Goal: Book appointment/travel/reservation

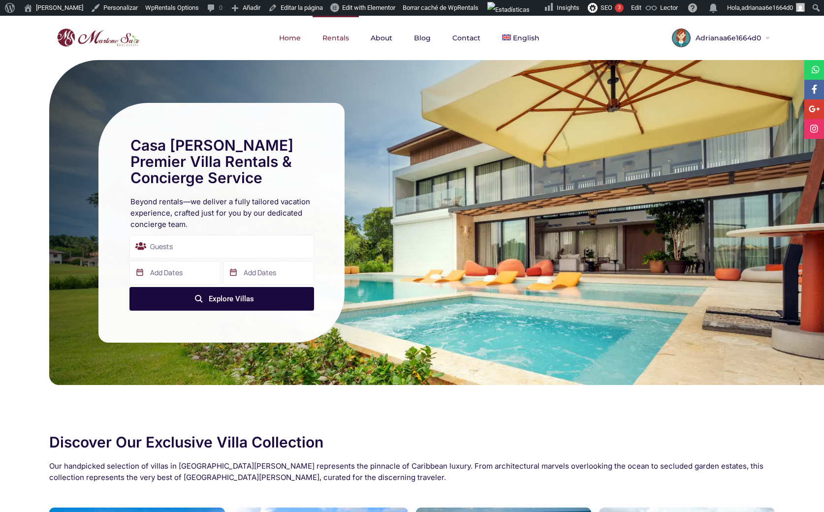
click at [344, 37] on link "Rentals" at bounding box center [336, 38] width 46 height 44
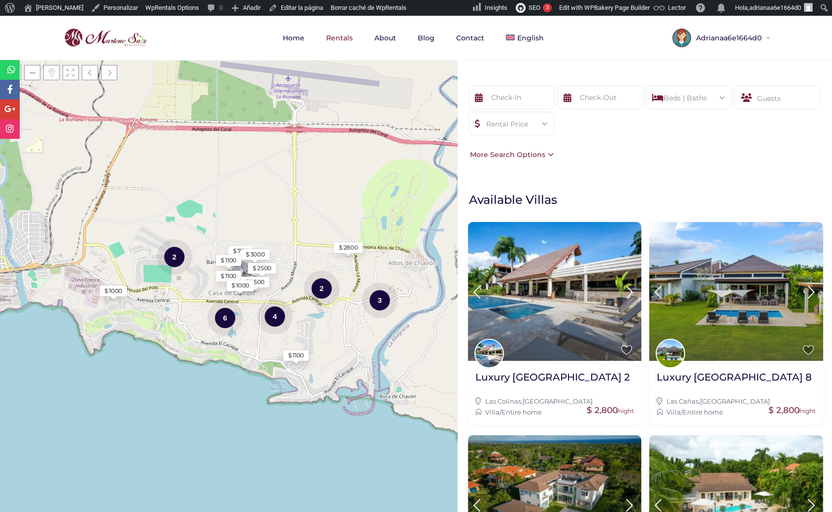
click at [534, 123] on div "Rental Price" at bounding box center [511, 120] width 70 height 17
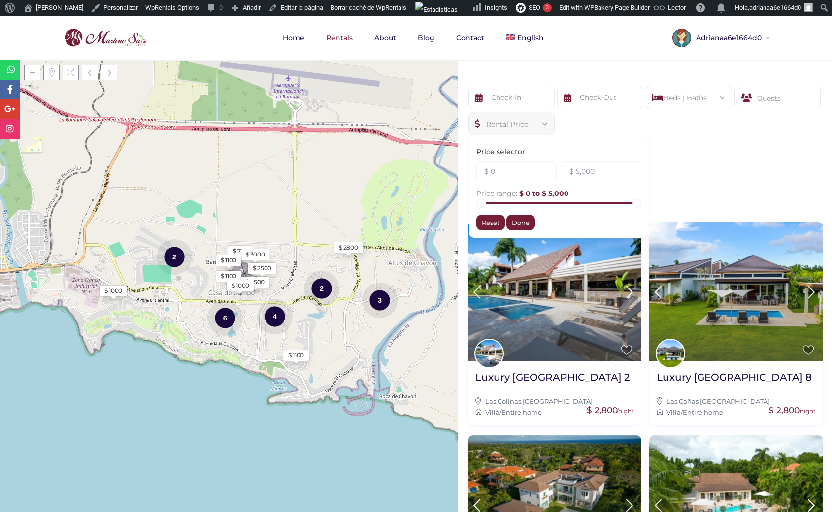
click at [579, 111] on div at bounding box center [600, 99] width 89 height 26
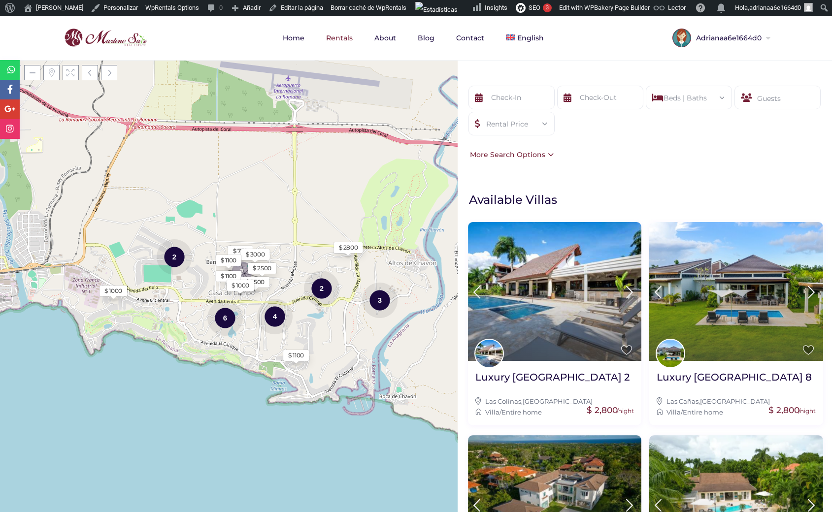
click at [606, 163] on div "Areas All Areas Casa De Campo (27) - Barranca (1) - Barranca Oeste (1) - Barran…" at bounding box center [645, 123] width 374 height 104
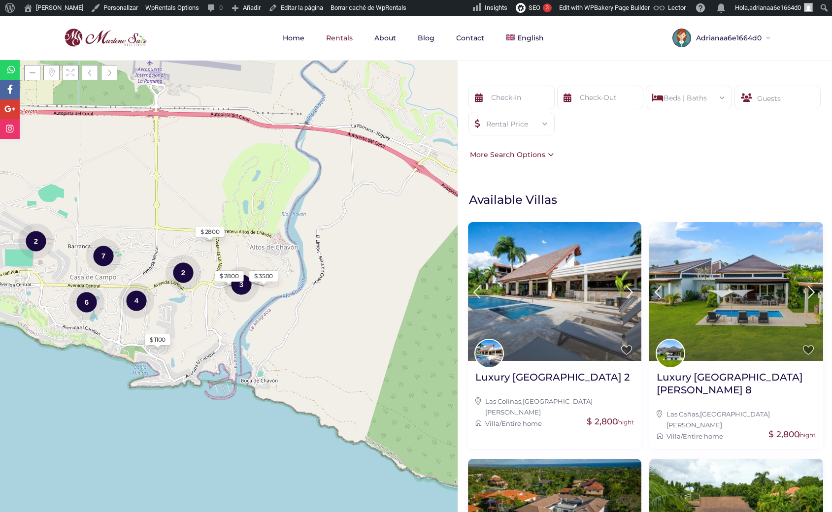
click at [603, 149] on div "Areas All Areas Casa De Campo (27) - Barranca (1) - Barranca Oeste (1) - Barran…" at bounding box center [645, 123] width 374 height 104
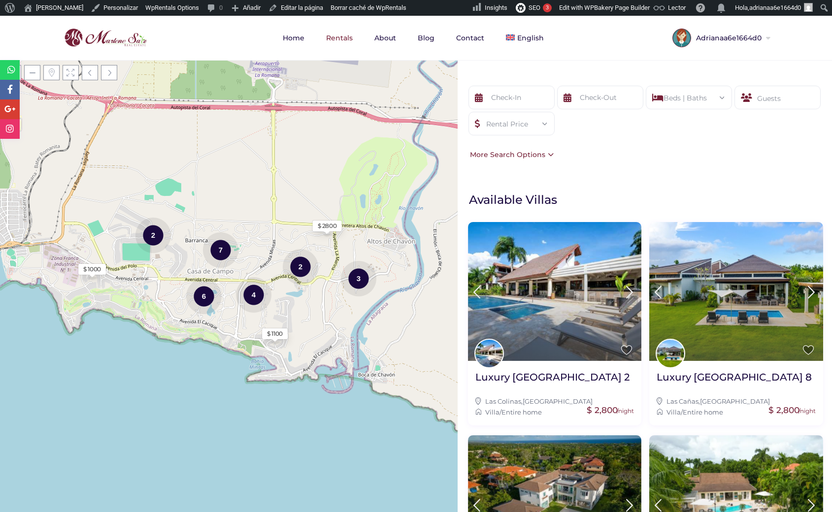
click at [680, 103] on div "Beds | Baths" at bounding box center [689, 94] width 70 height 17
click at [535, 125] on div "Rental Price" at bounding box center [511, 120] width 70 height 17
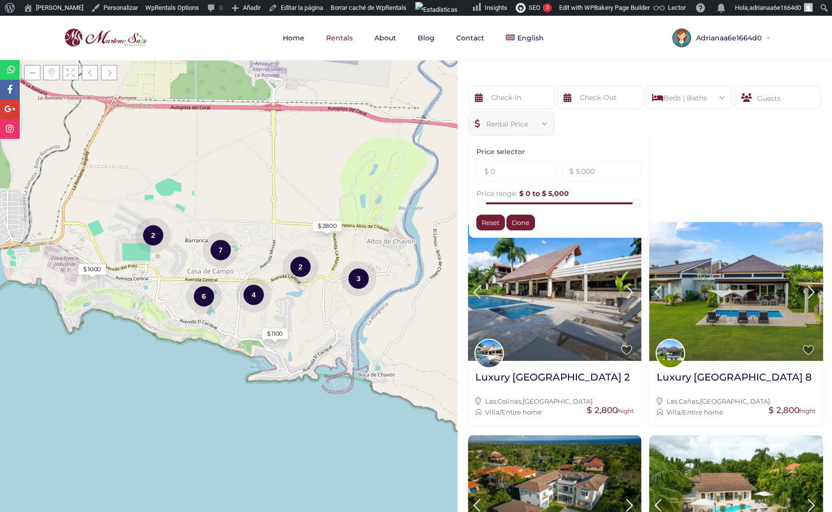
click at [535, 125] on div "Rental Price" at bounding box center [511, 120] width 70 height 17
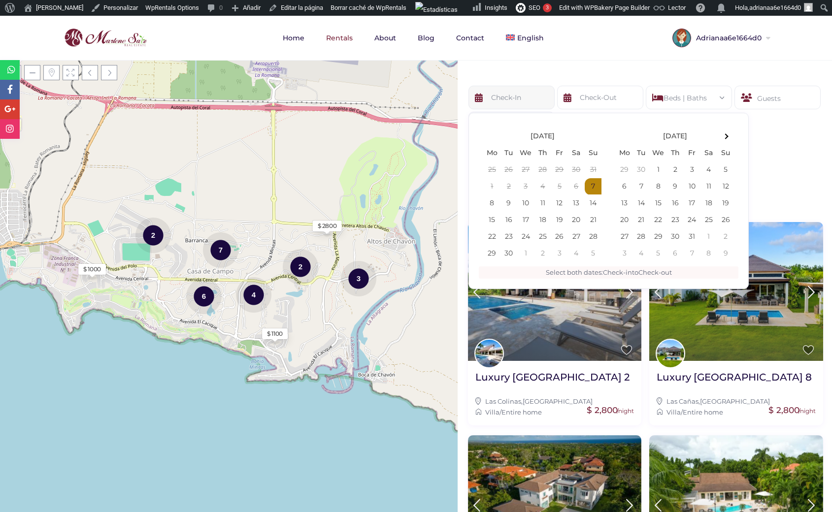
click at [530, 107] on input "text" at bounding box center [511, 98] width 86 height 24
type input "09-15-25"
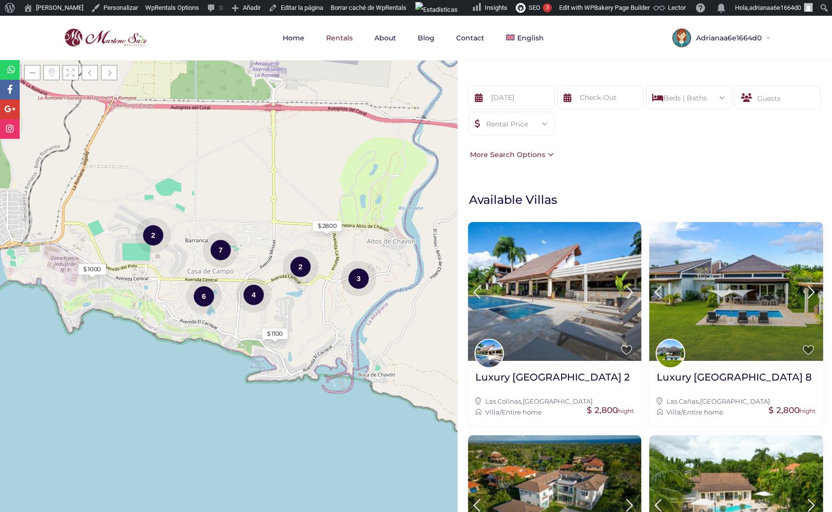
click at [617, 80] on div "Areas All Areas Casa De Campo (27) - Barranca (1) - Barranca Oeste (1) - Barran…" at bounding box center [645, 123] width 374 height 104
click at [683, 88] on div "Beds | Baths" at bounding box center [689, 94] width 70 height 17
click at [654, 142] on div "1" at bounding box center [666, 141] width 25 height 16
click at [713, 142] on div "3" at bounding box center [720, 141] width 25 height 16
click at [729, 137] on div "1 2 3 4 5 6+" at bounding box center [736, 142] width 165 height 18
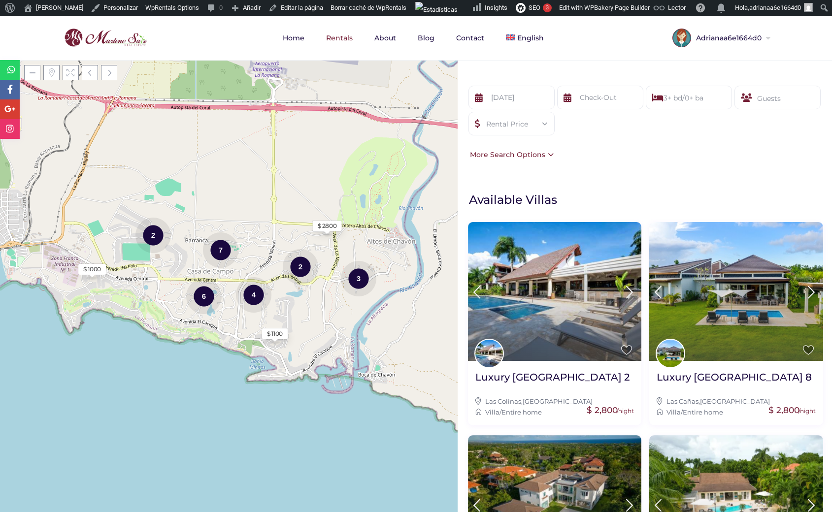
click at [700, 105] on div "3+ bd/0+ ba Beds 1 2 3 4 5 6+ Baths 1 2 3 4 5 6+ Reset Done" at bounding box center [689, 98] width 86 height 24
click at [694, 100] on div "3+ bd/0+ ba" at bounding box center [689, 94] width 70 height 17
click at [660, 173] on div "1" at bounding box center [666, 173] width 25 height 16
click at [712, 168] on div "3" at bounding box center [720, 173] width 25 height 16
click at [742, 163] on div "Beds 1 2 3 4 5 6+ Baths 1 2 3 4 5 6+ Reset Done" at bounding box center [736, 161] width 180 height 100
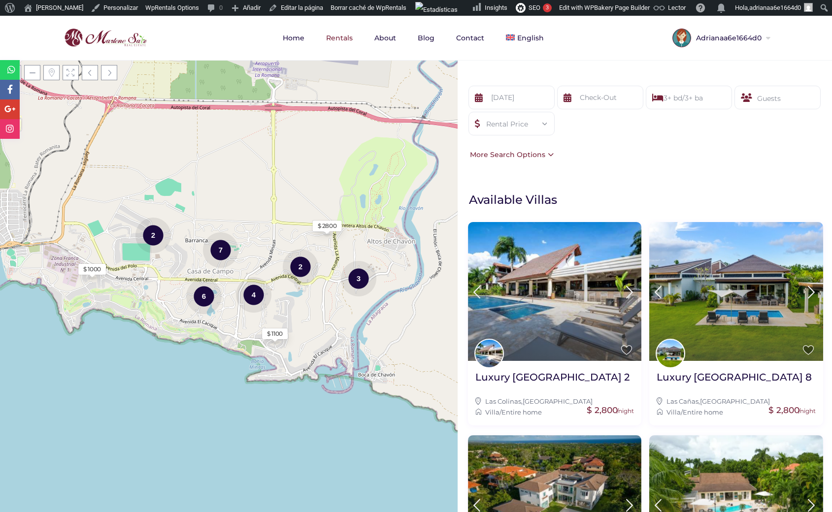
click at [749, 99] on div "Guests" at bounding box center [777, 98] width 86 height 24
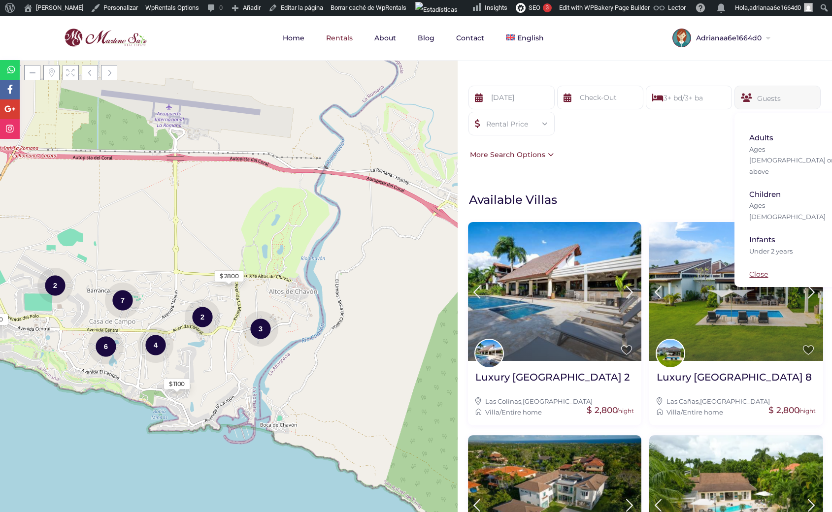
click at [752, 270] on link "Close" at bounding box center [758, 274] width 19 height 9
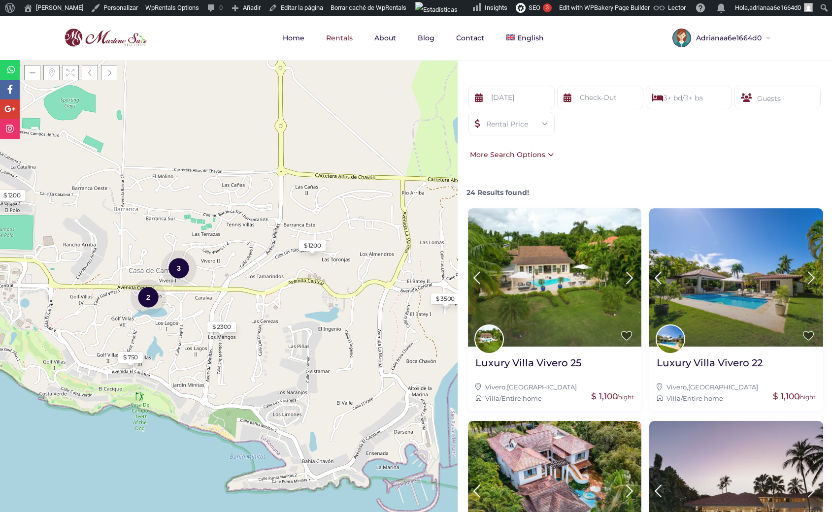
click at [763, 96] on div "Guests" at bounding box center [777, 98] width 86 height 24
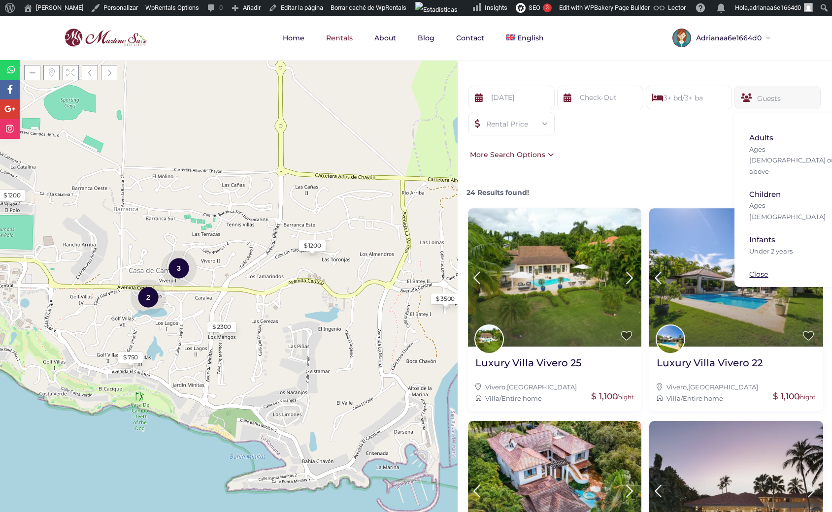
click at [598, 162] on div "Areas All Areas Casa De Campo (27) - Barranca (1) - Barranca Oeste (1) - Barran…" at bounding box center [645, 123] width 374 height 104
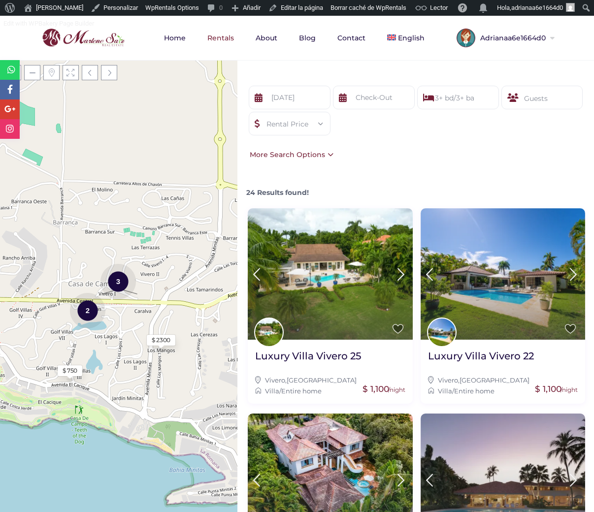
click at [553, 156] on div "Areas All Areas Casa De Campo (27) - Barranca (1) - Barranca Oeste (1) - Barran…" at bounding box center [415, 123] width 357 height 104
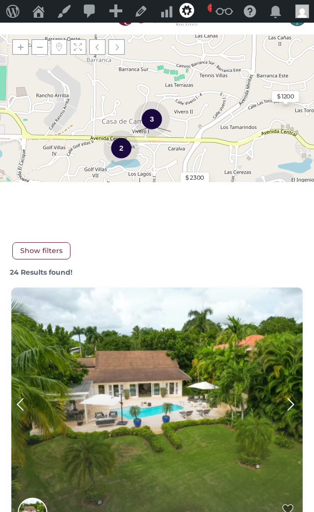
click at [44, 255] on span "Show filters" at bounding box center [41, 250] width 58 height 17
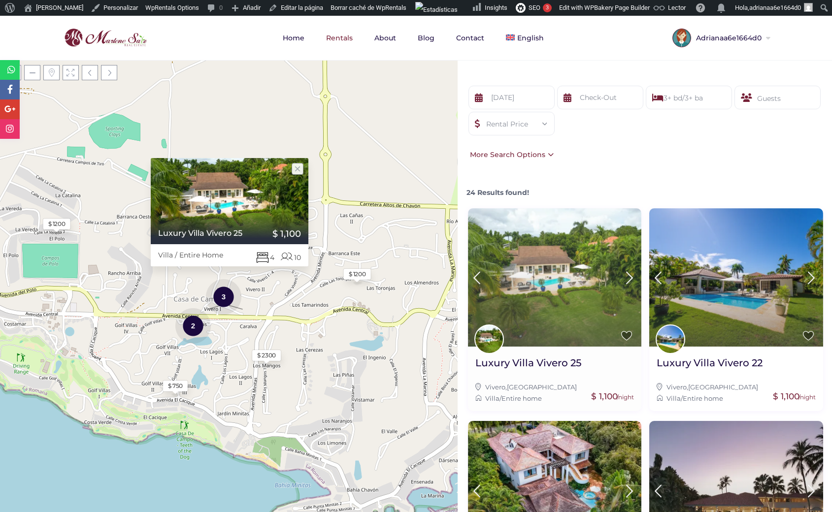
click at [556, 228] on img at bounding box center [555, 277] width 174 height 139
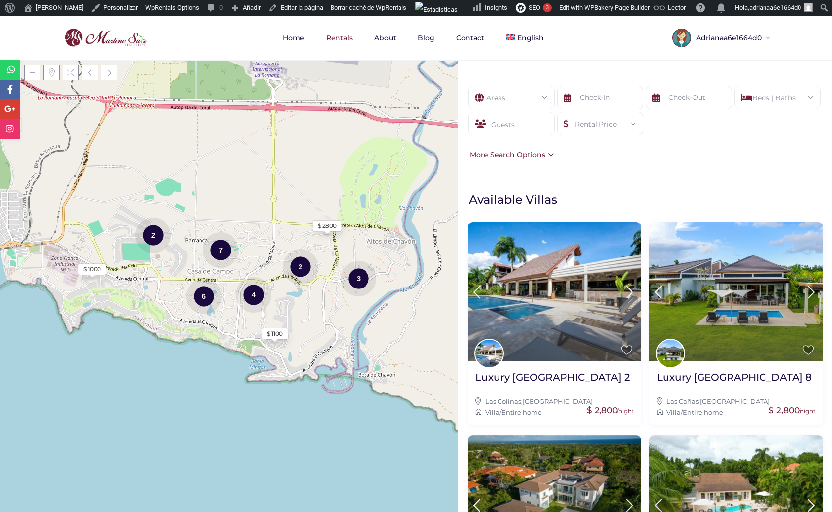
click at [532, 89] on div "Areas" at bounding box center [511, 94] width 70 height 17
click at [522, 139] on li "[GEOGRAPHIC_DATA] (27)" at bounding box center [511, 143] width 85 height 23
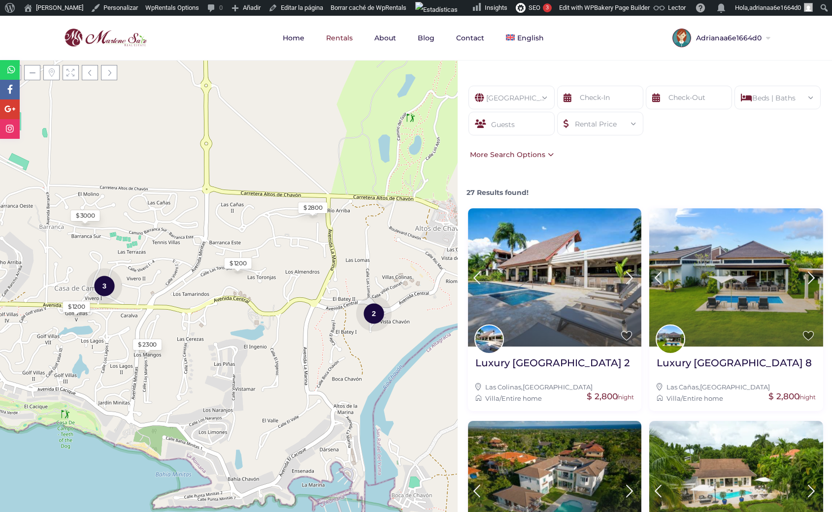
click at [545, 99] on div "[GEOGRAPHIC_DATA] (27) All Areas [GEOGRAPHIC_DATA] (27) - [GEOGRAPHIC_DATA] (1)…" at bounding box center [511, 98] width 86 height 24
click at [539, 92] on div "[GEOGRAPHIC_DATA] (27)" at bounding box center [511, 94] width 70 height 17
click at [510, 196] on li "- Barranca Sur (1)" at bounding box center [511, 193] width 85 height 15
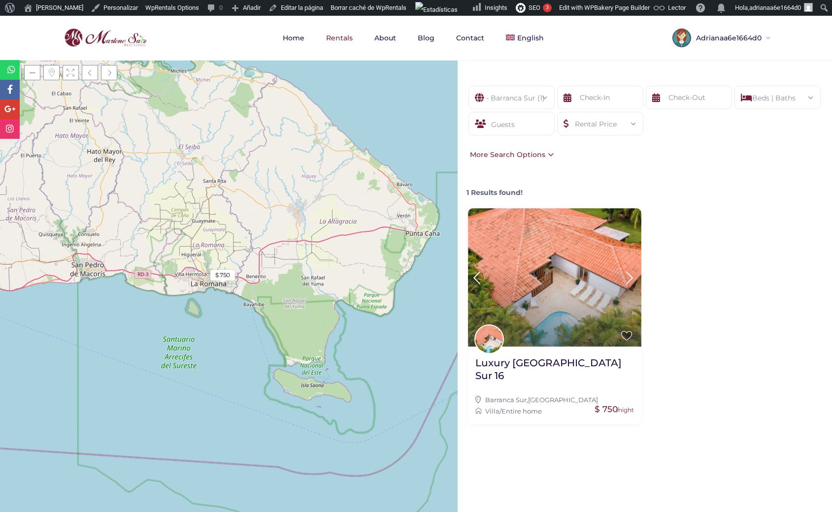
click at [538, 97] on div "- Barranca Sur (1)" at bounding box center [511, 94] width 70 height 17
click at [513, 140] on li "[GEOGRAPHIC_DATA] (27)" at bounding box center [511, 143] width 85 height 23
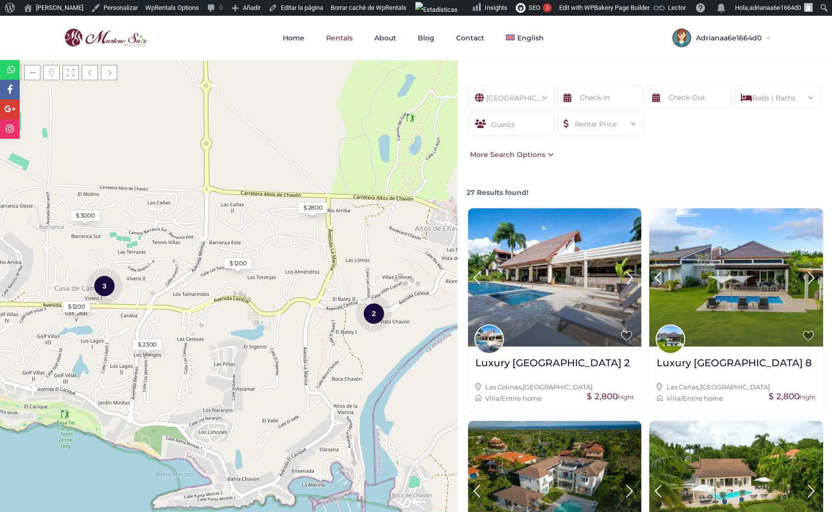
click at [694, 144] on form "[GEOGRAPHIC_DATA] (27) All Areas [GEOGRAPHIC_DATA] (27) - [GEOGRAPHIC_DATA] (1)…" at bounding box center [644, 117] width 355 height 63
